Goal: Information Seeking & Learning: Learn about a topic

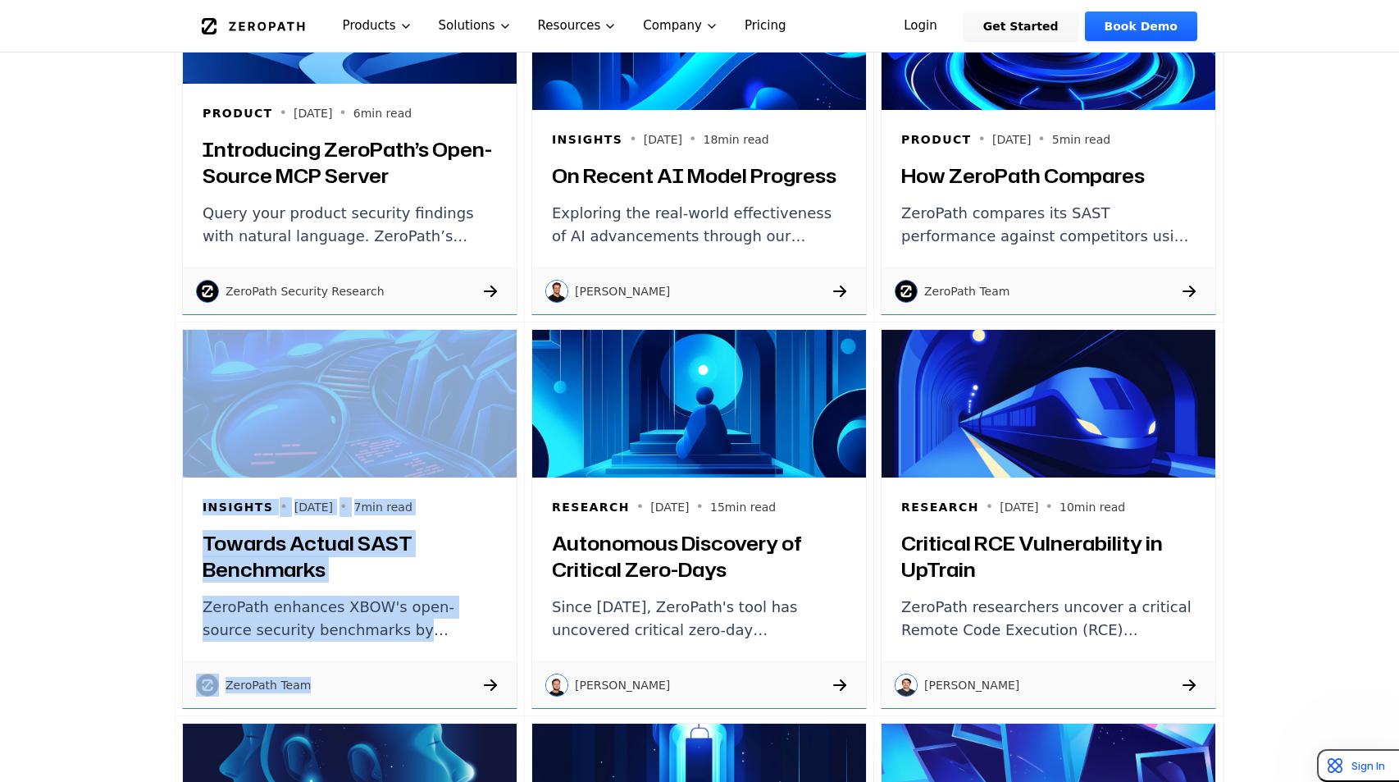
scroll to position [1612, 0]
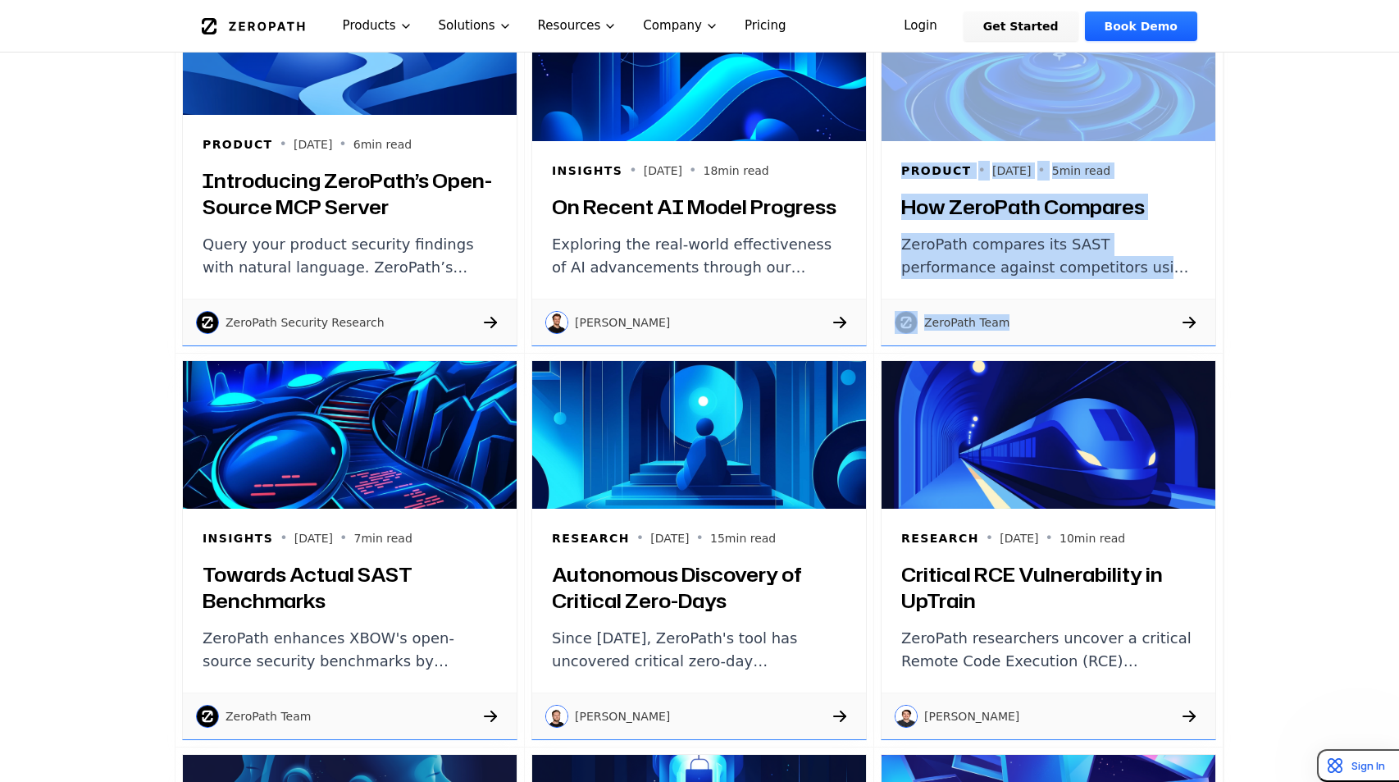
click at [719, 199] on h3 "On Recent AI Model Progress" at bounding box center [699, 207] width 294 height 26
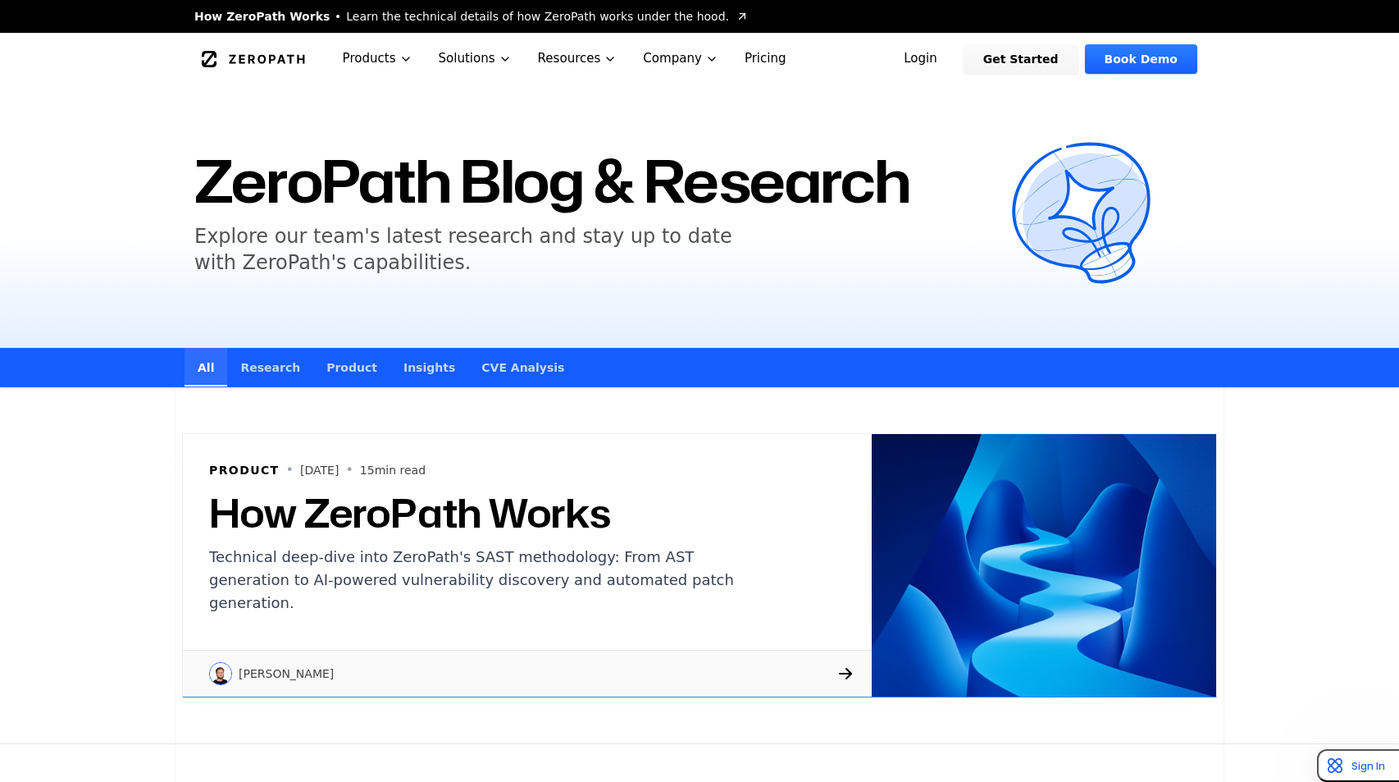
click at [271, 373] on link "Research" at bounding box center [270, 367] width 86 height 39
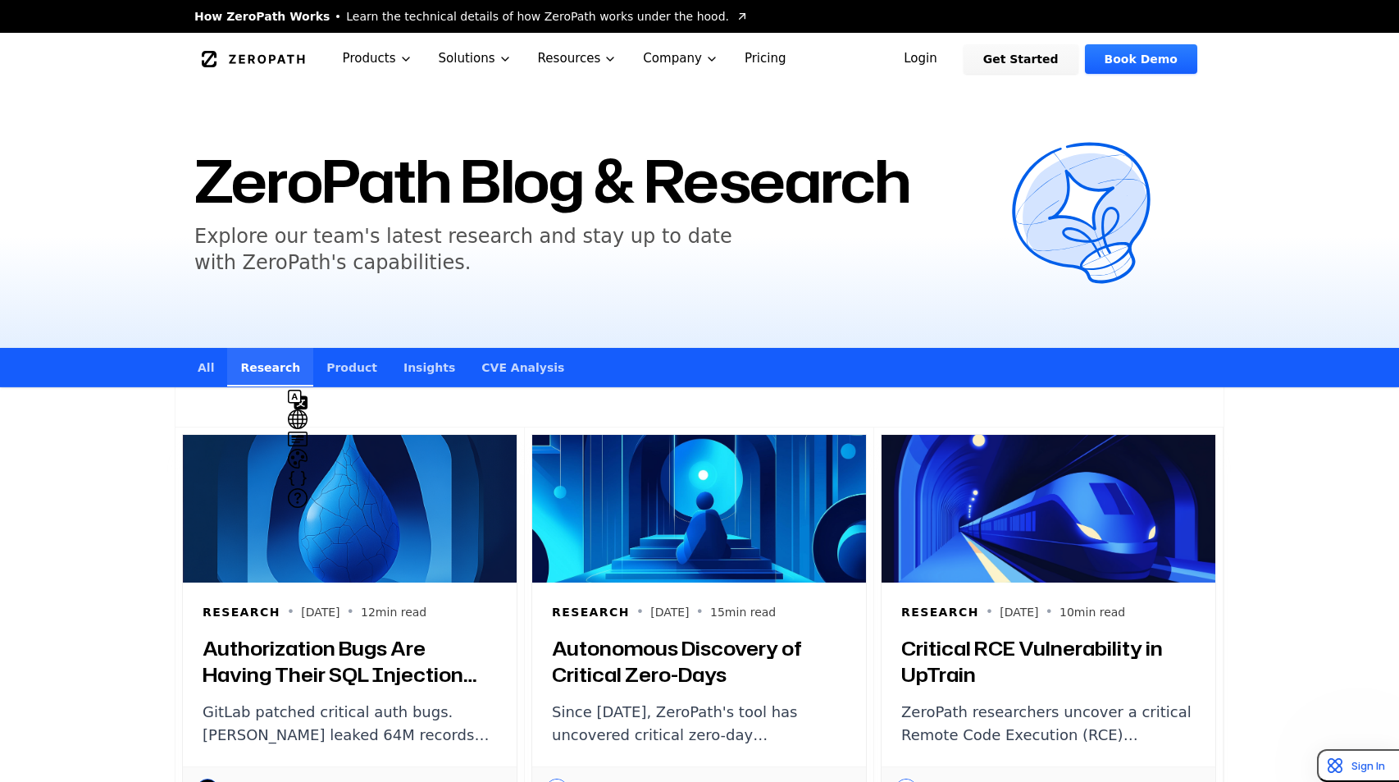
click at [336, 368] on link "Product" at bounding box center [351, 367] width 77 height 39
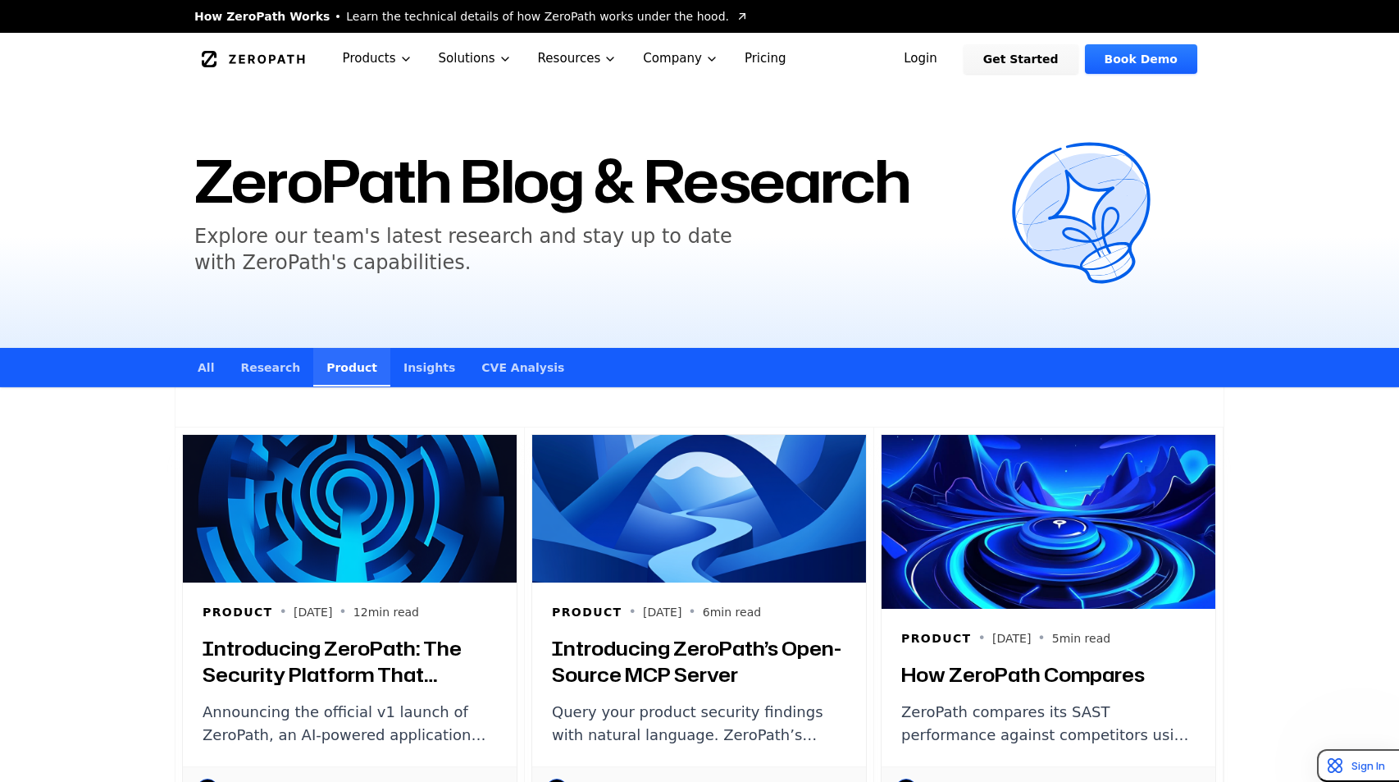
click at [402, 366] on link "Insights" at bounding box center [429, 367] width 78 height 39
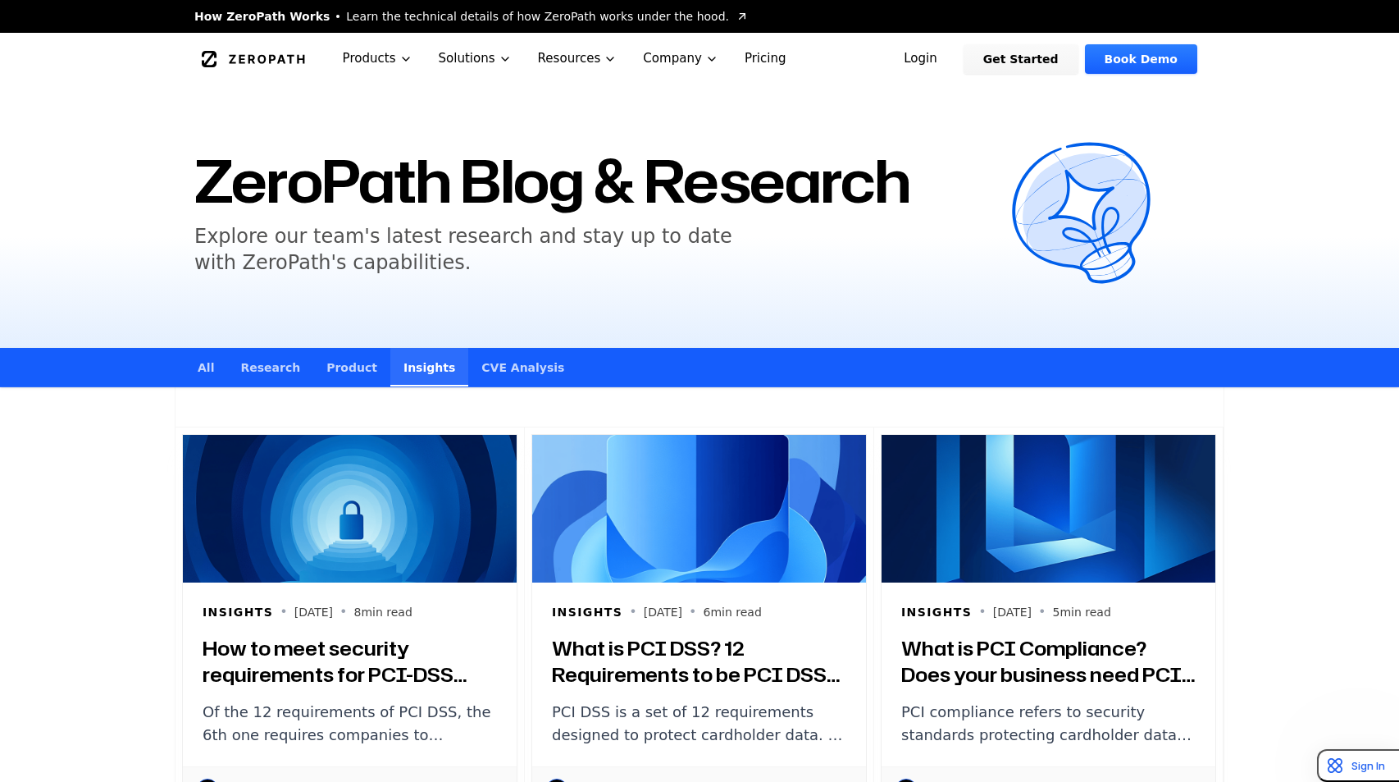
click at [486, 371] on link "CVE Analysis" at bounding box center [522, 367] width 109 height 39
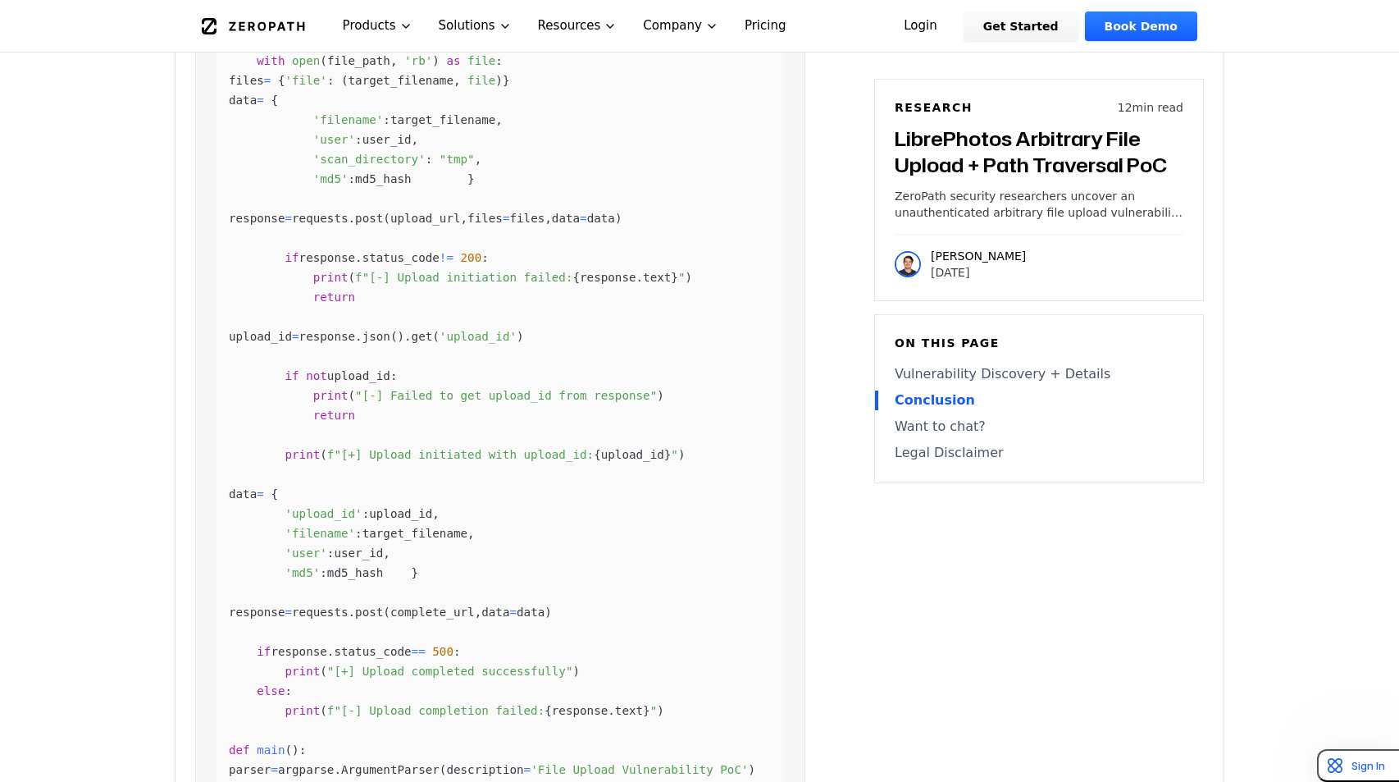
scroll to position [2176, 0]
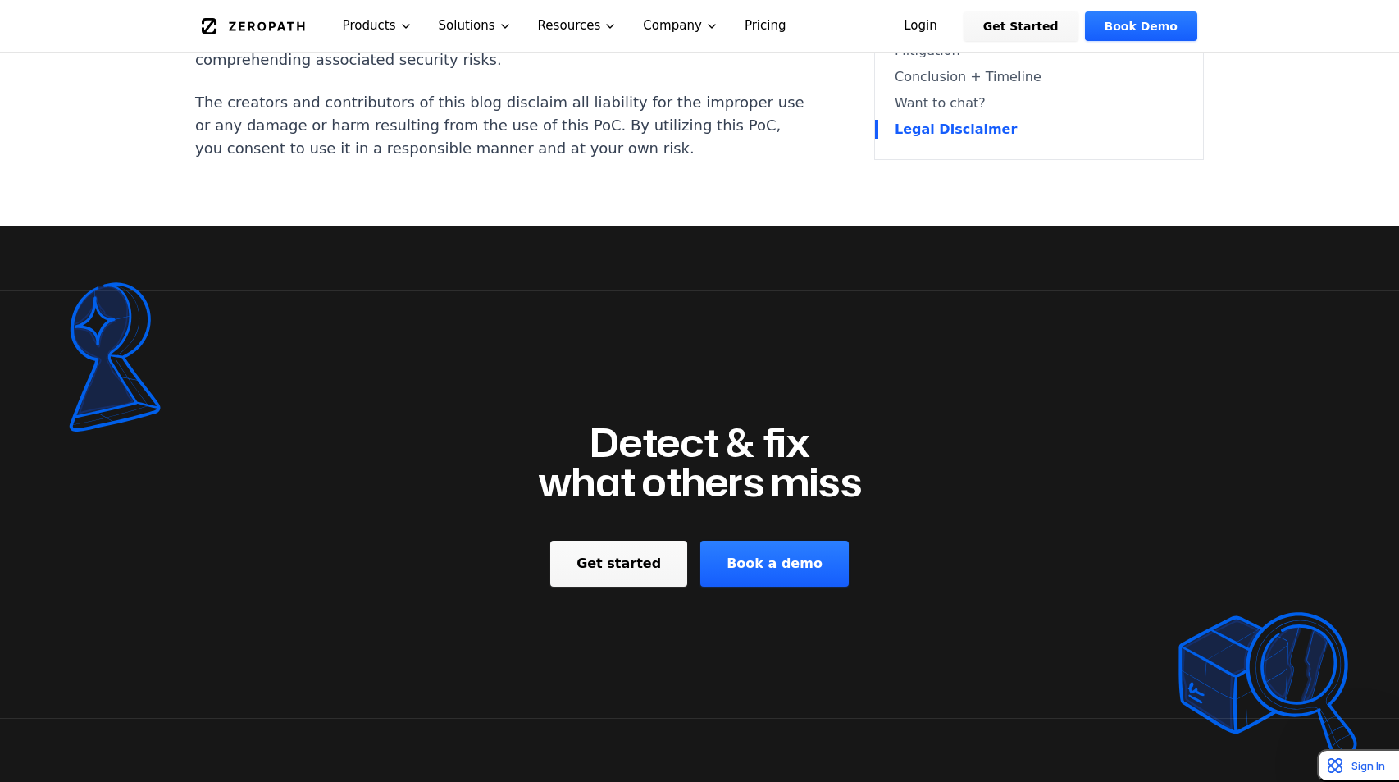
scroll to position [4453, 0]
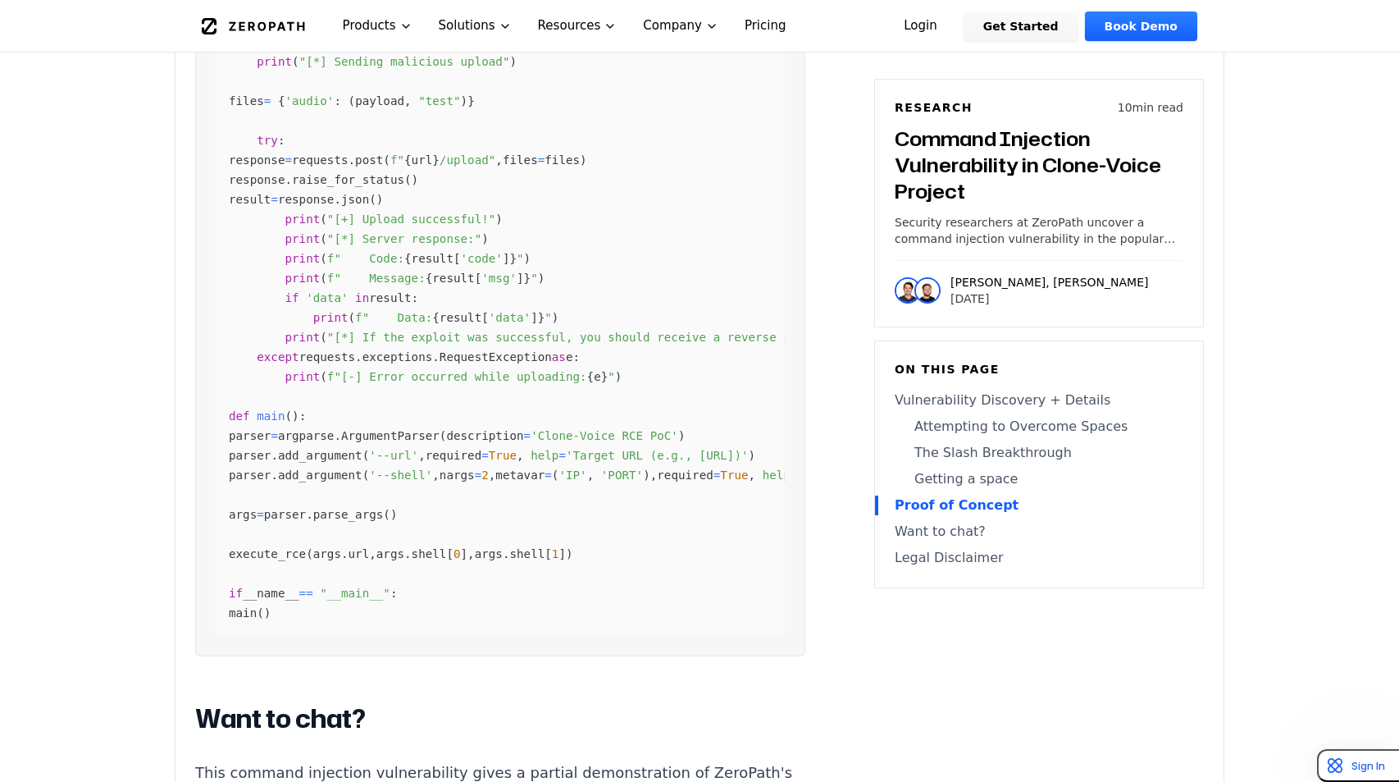
scroll to position [6141, 0]
